Goal: Information Seeking & Learning: Learn about a topic

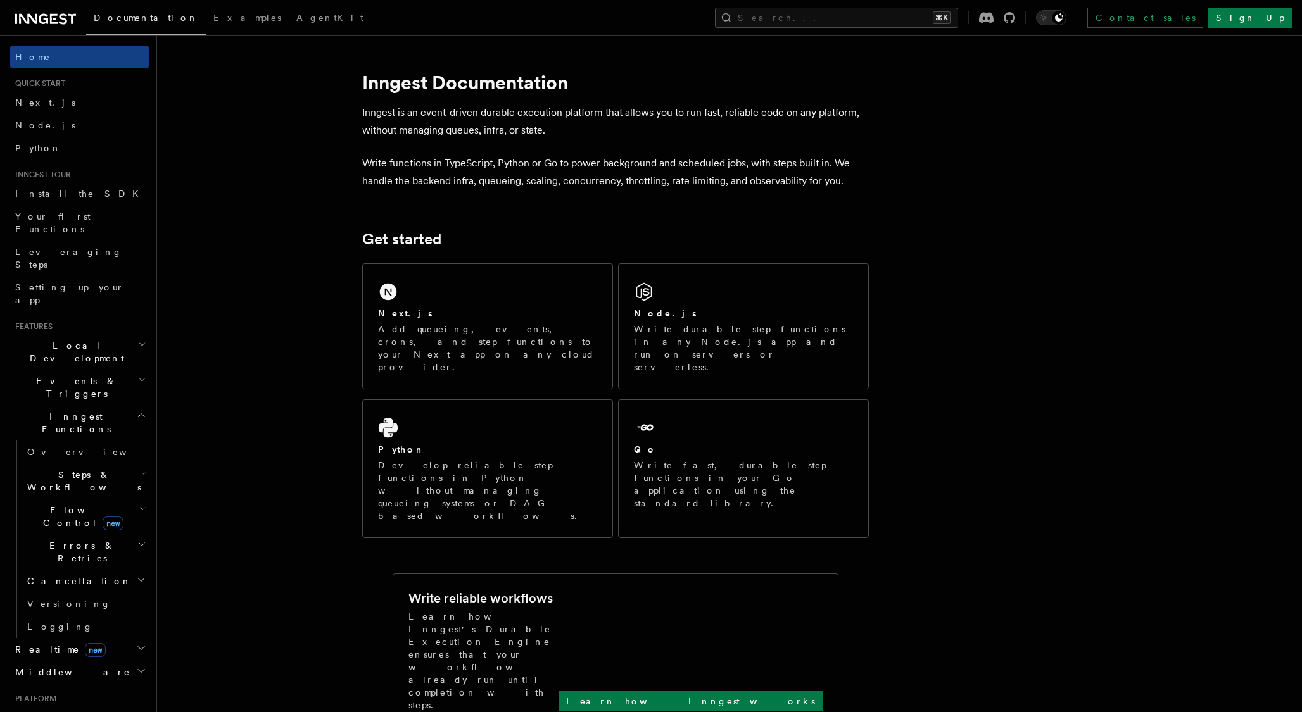
click at [836, 21] on button "Search... ⌘K" at bounding box center [836, 18] width 243 height 20
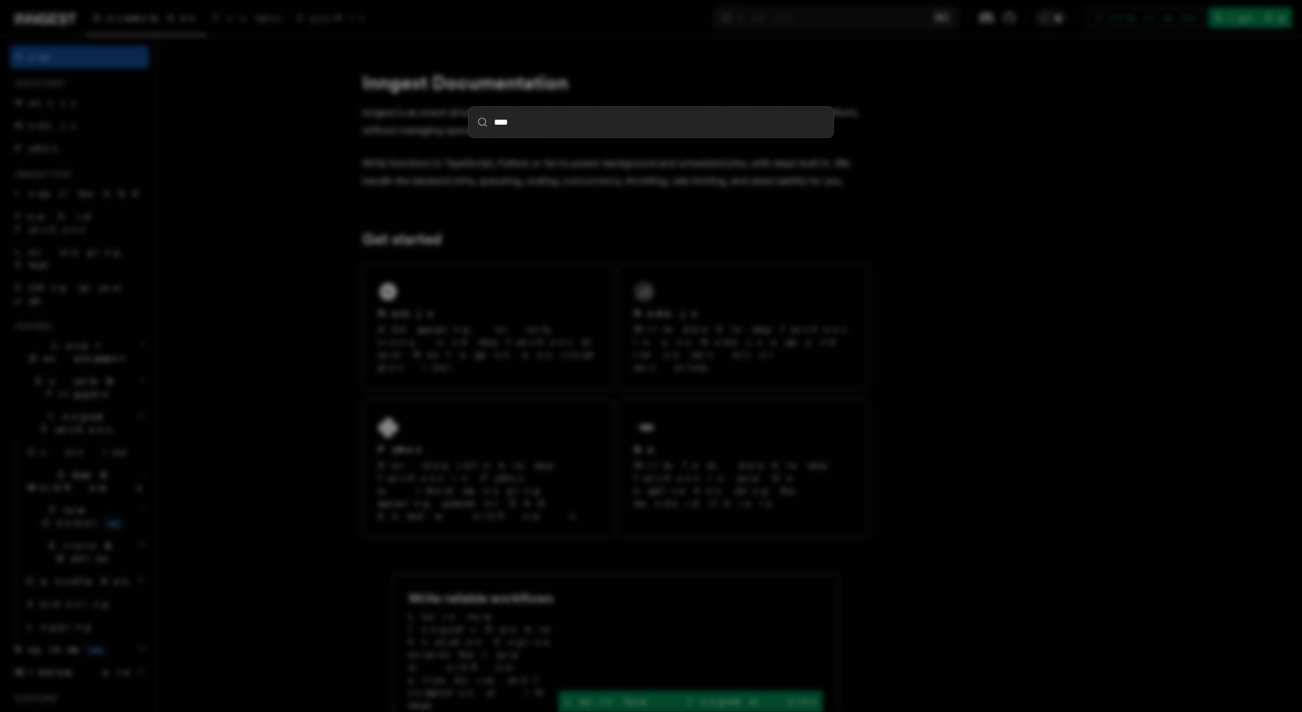
type input "*****"
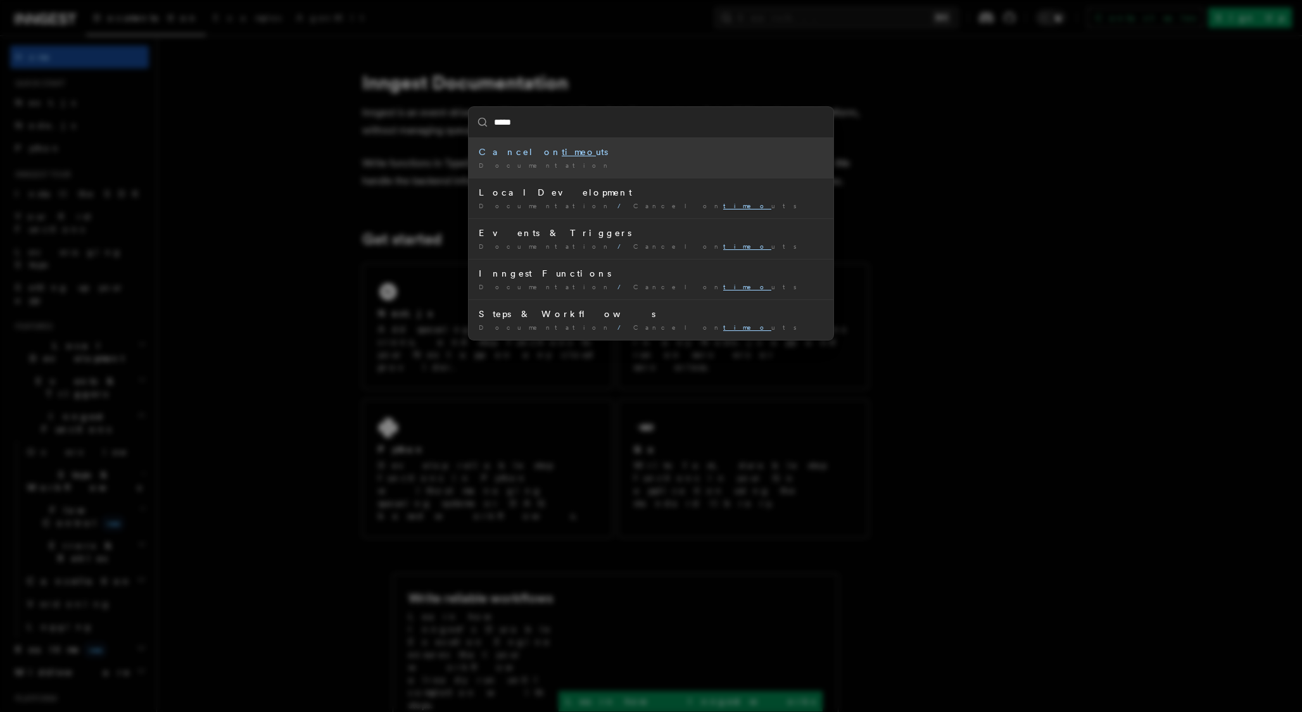
click at [725, 165] on div "Documentation /" at bounding box center [651, 165] width 344 height 9
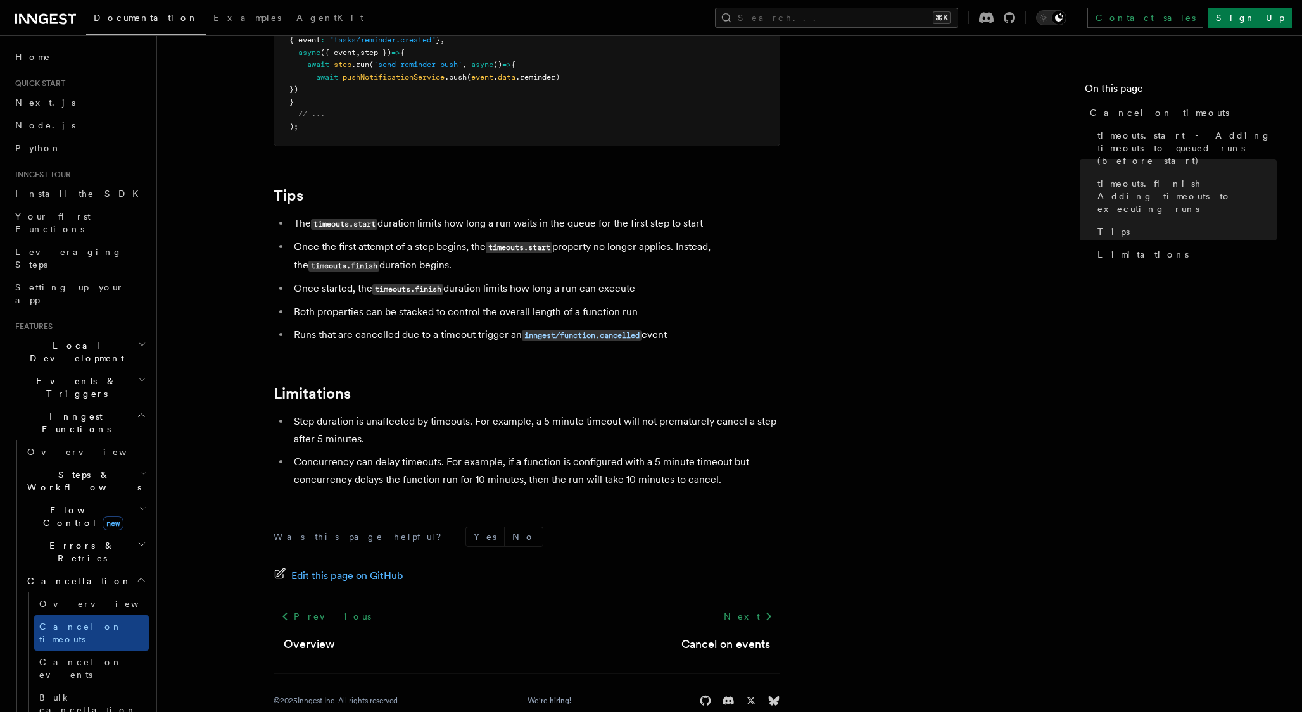
scroll to position [1043, 0]
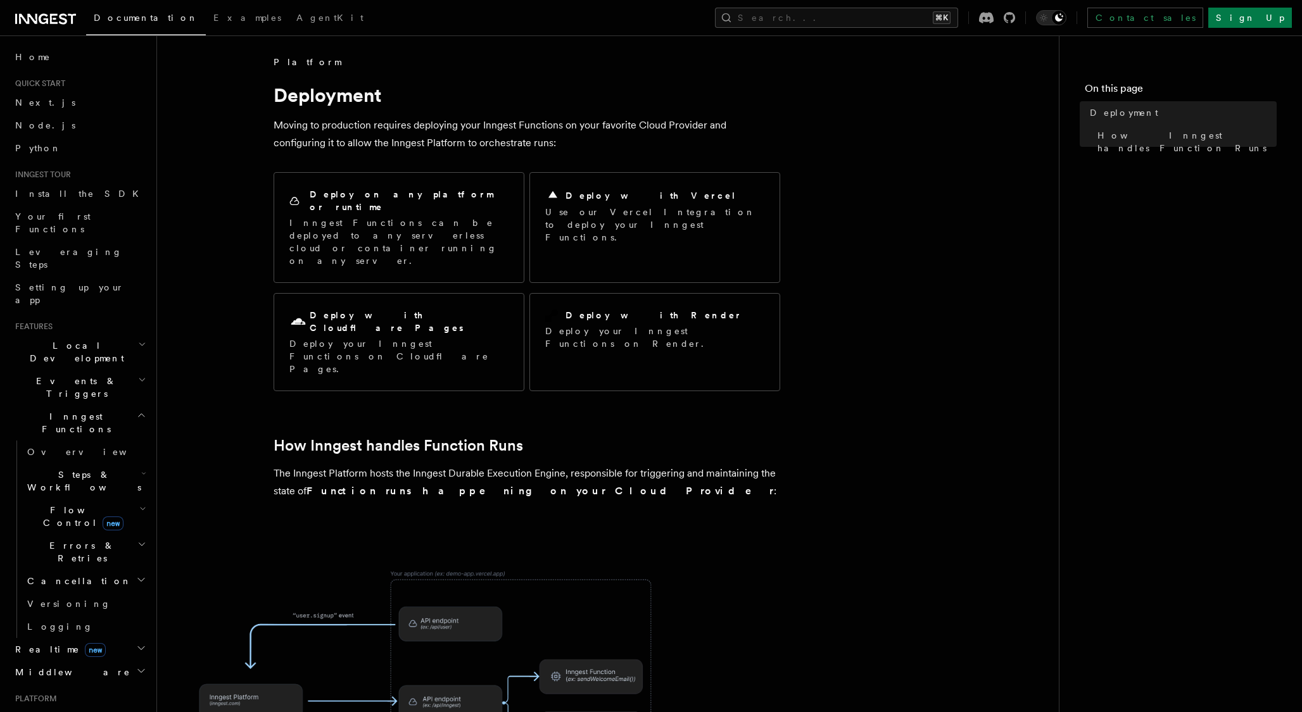
click at [542, 213] on div "Deploy with Vercel Use our Vercel Integration to deploy your Inngest Functions." at bounding box center [654, 216] width 249 height 86
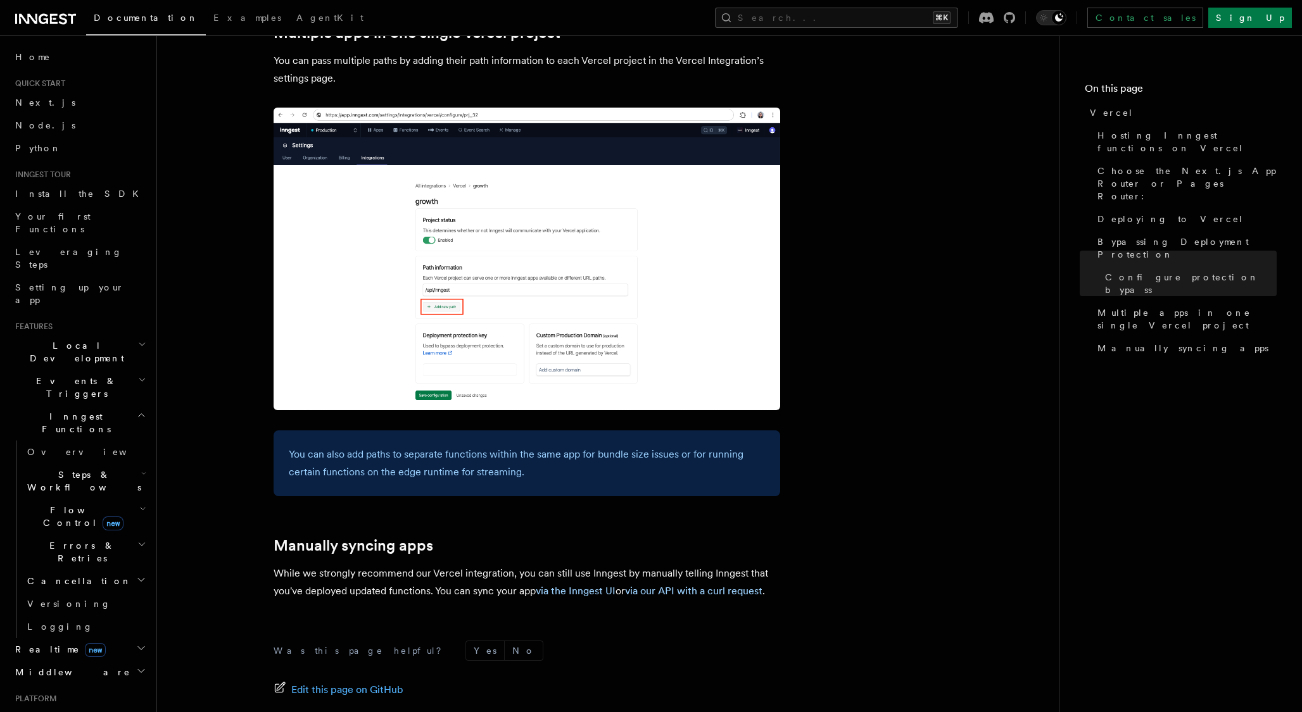
scroll to position [1834, 0]
